Goal: Task Accomplishment & Management: Use online tool/utility

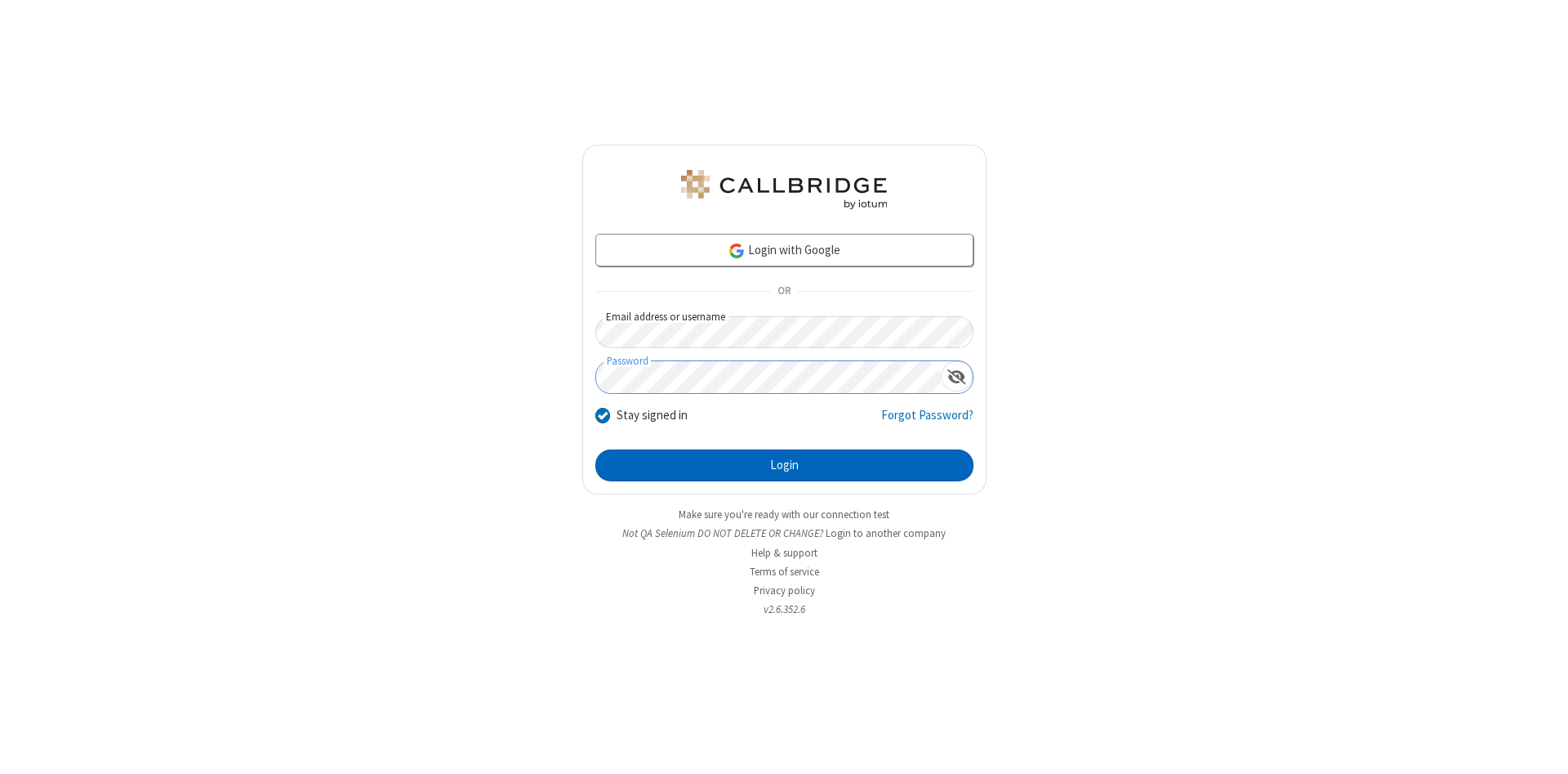
click at [784, 466] on button "Login" at bounding box center [784, 466] width 378 height 32
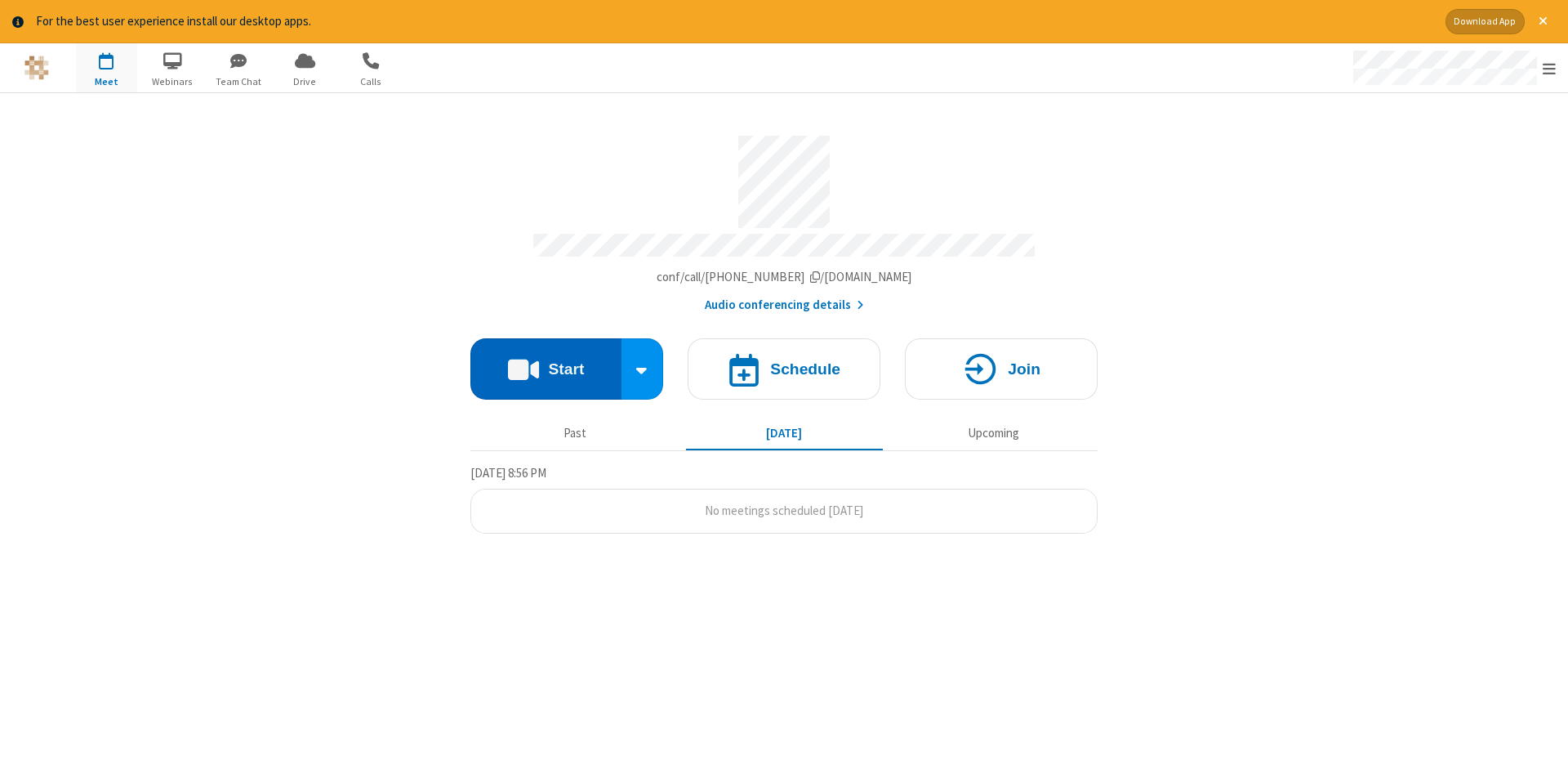
click at [545, 363] on button "Start" at bounding box center [545, 369] width 151 height 61
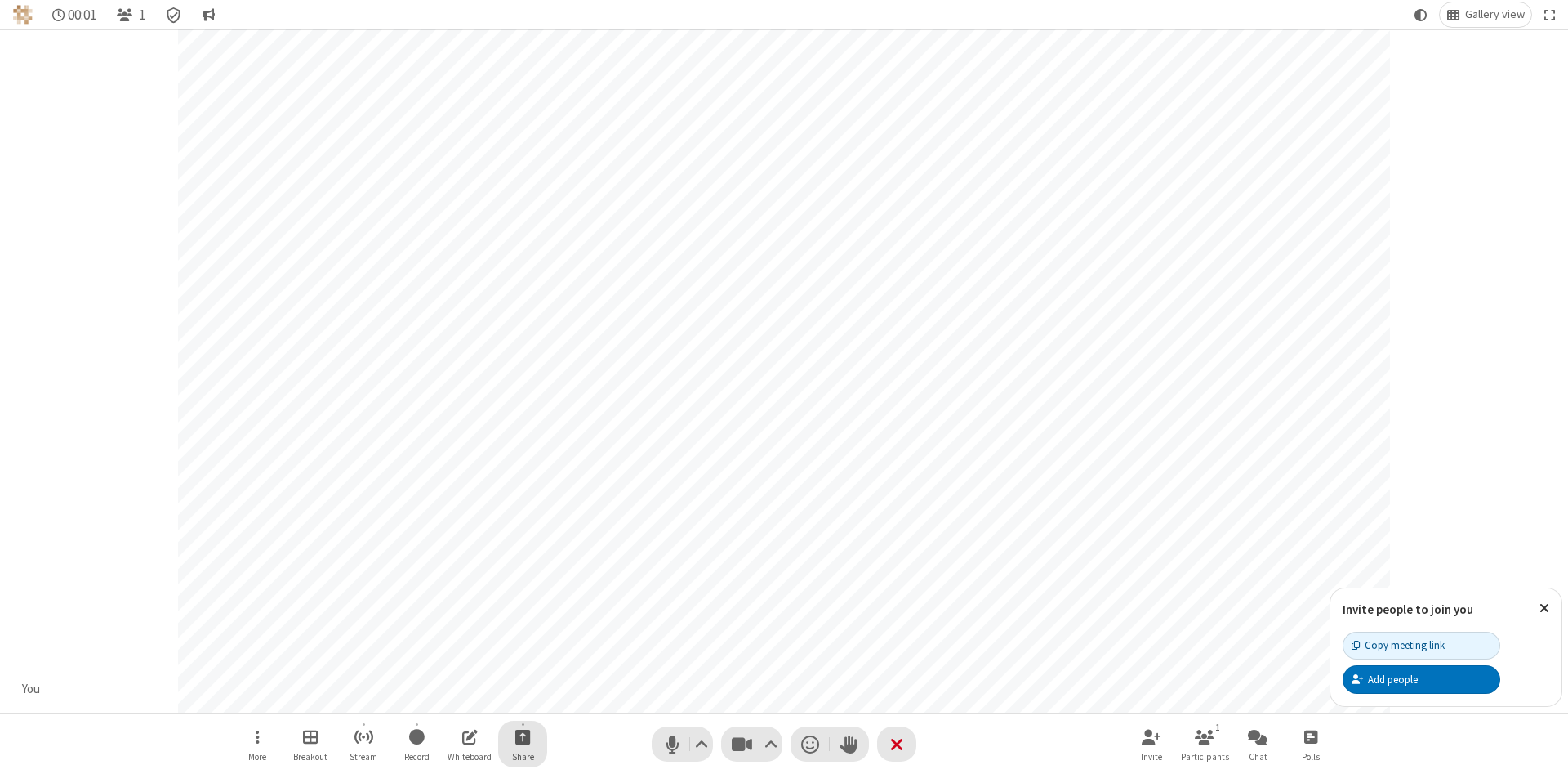
click at [522, 736] on span "Start sharing" at bounding box center [523, 736] width 15 height 20
click at [522, 637] on span "Share additional camera" at bounding box center [532, 640] width 121 height 14
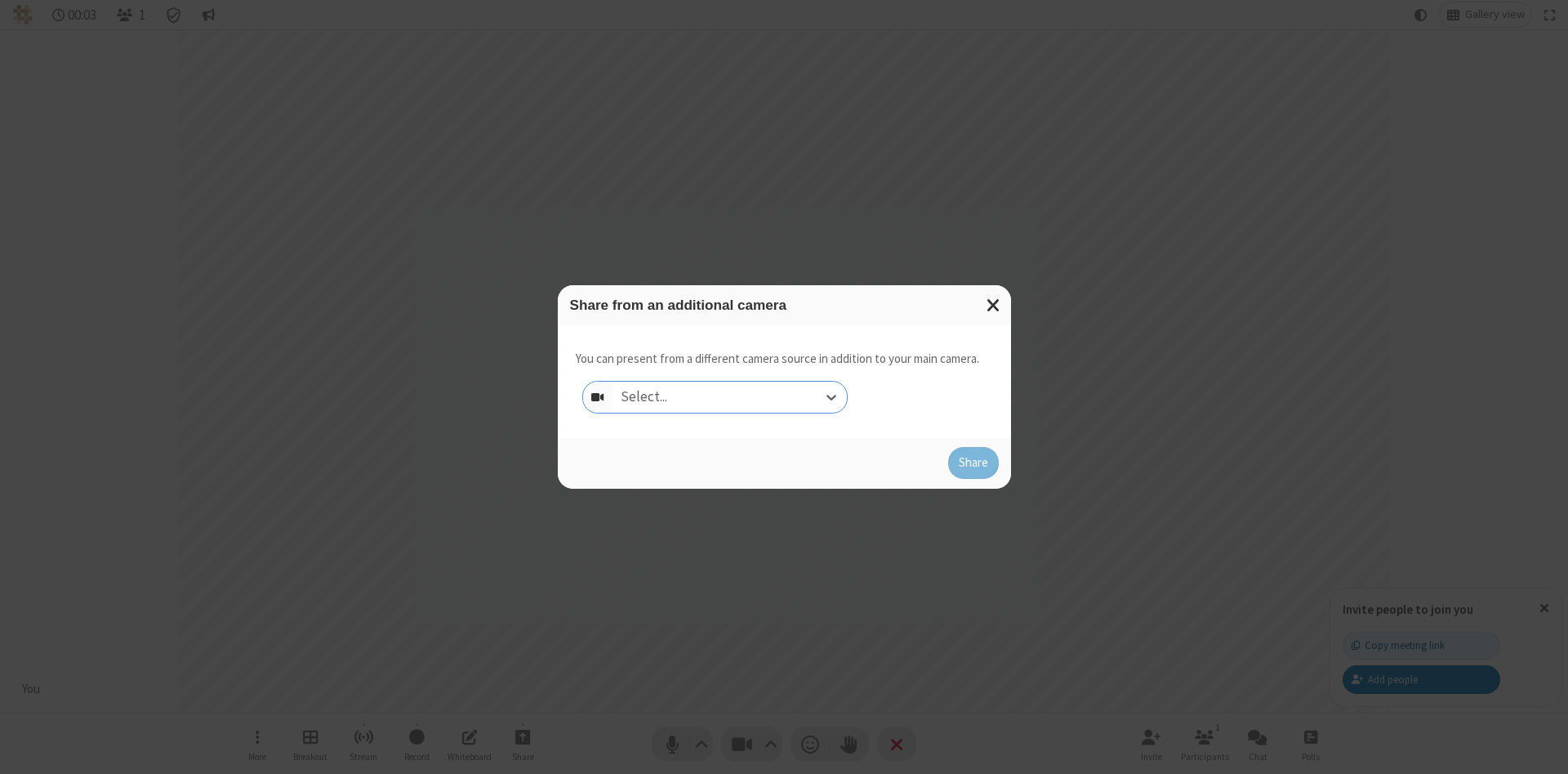
click at [729, 396] on div "Select..." at bounding box center [729, 397] width 235 height 31
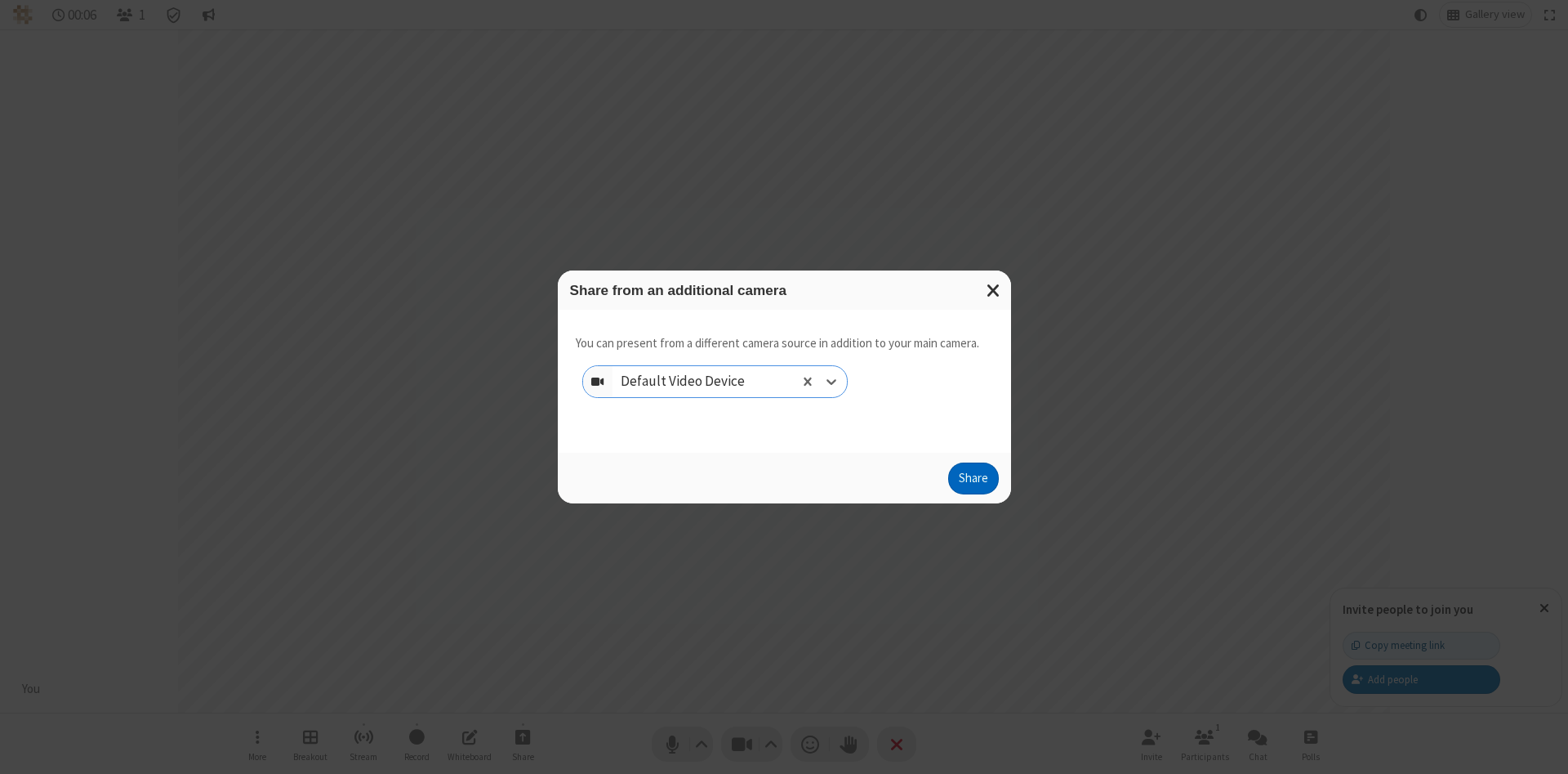
click at [973, 482] on button "Share" at bounding box center [973, 479] width 50 height 32
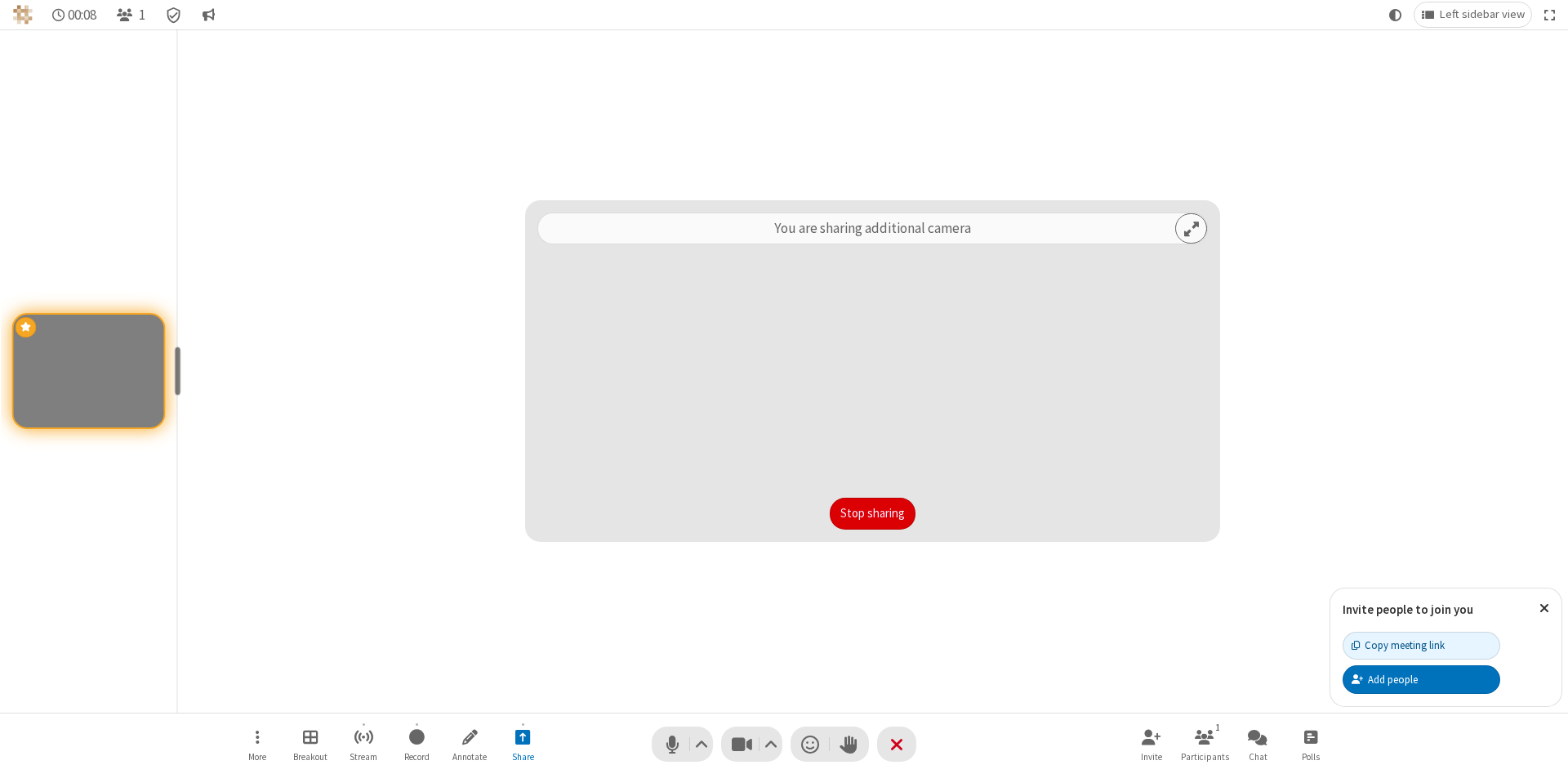
click at [872, 513] on button "Stop sharing" at bounding box center [873, 514] width 86 height 32
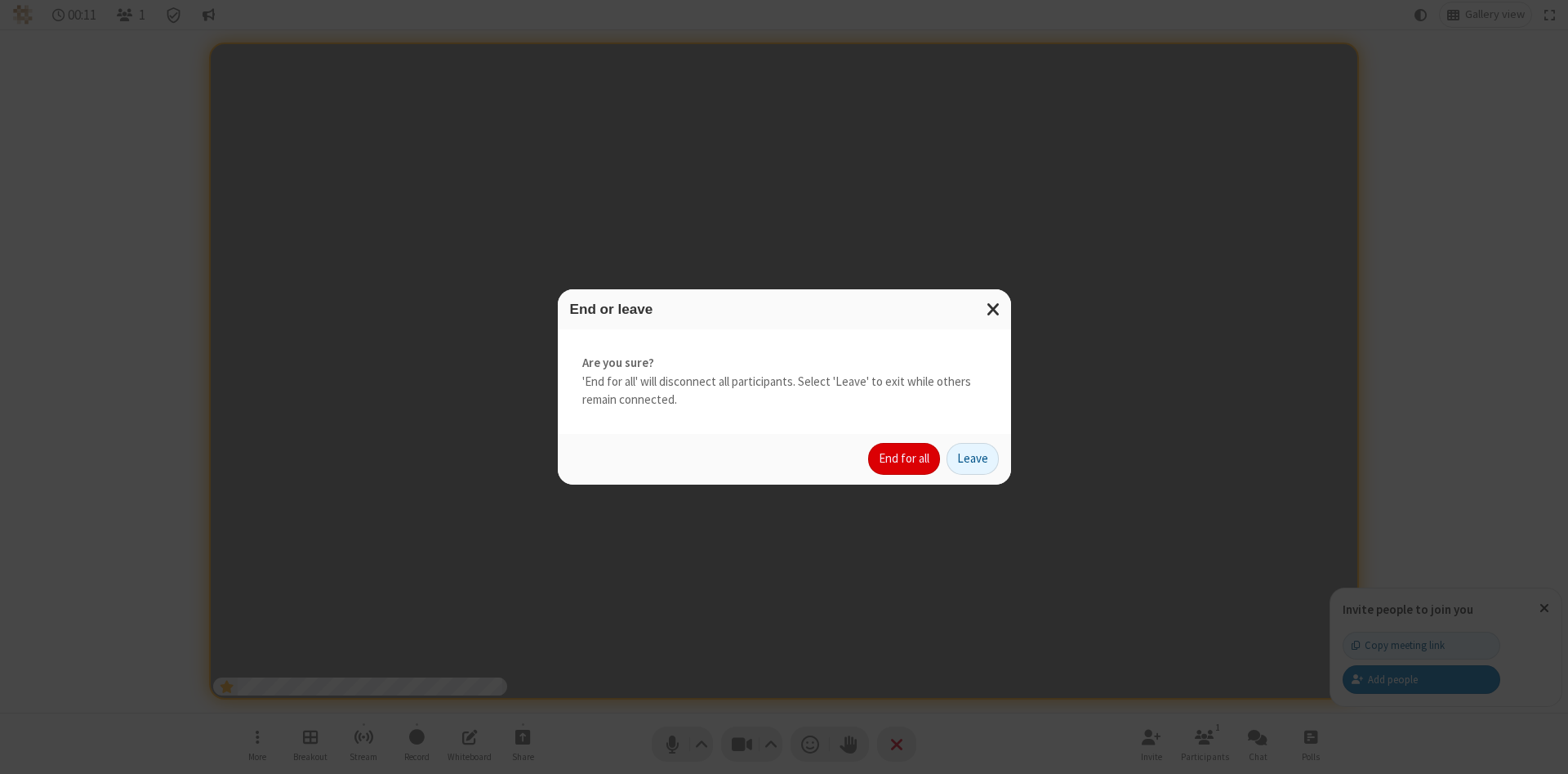
click at [905, 458] on button "End for all" at bounding box center [904, 459] width 72 height 32
